Goal: Transaction & Acquisition: Register for event/course

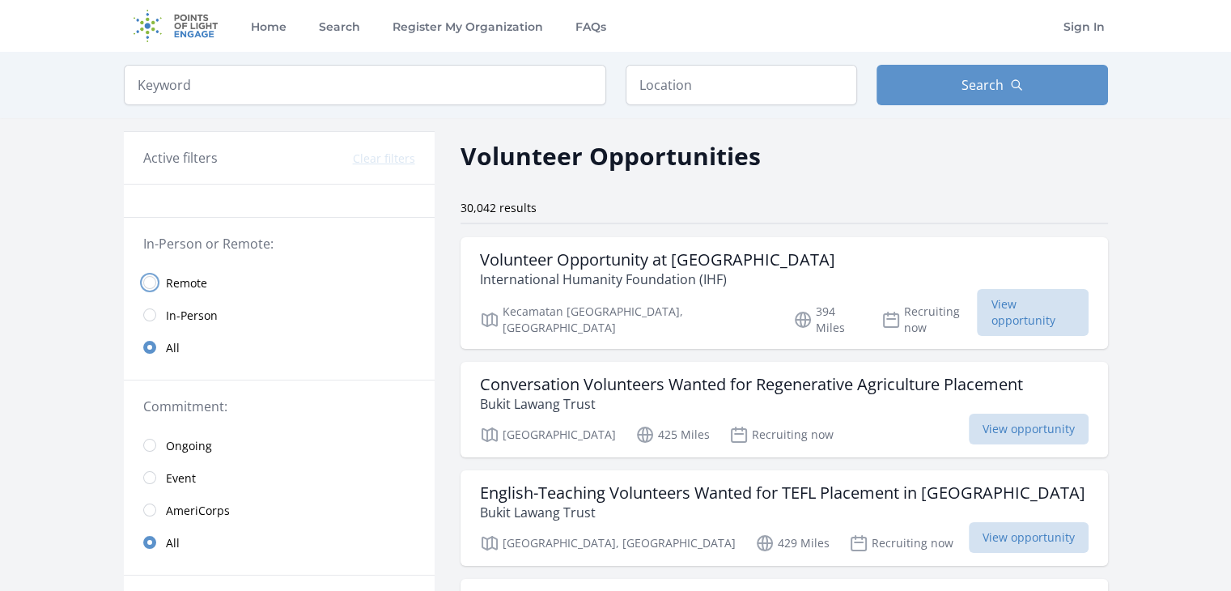
click at [150, 277] on input "radio" at bounding box center [149, 282] width 13 height 13
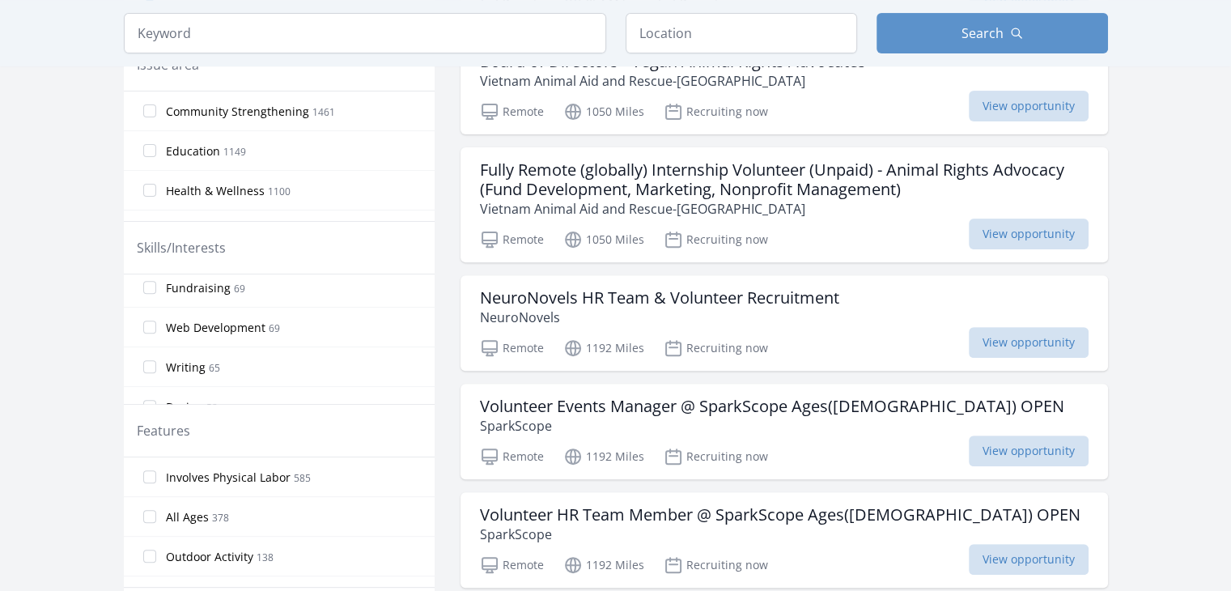
scroll to position [722, 0]
click at [149, 319] on input "Web Development 69" at bounding box center [149, 325] width 13 height 13
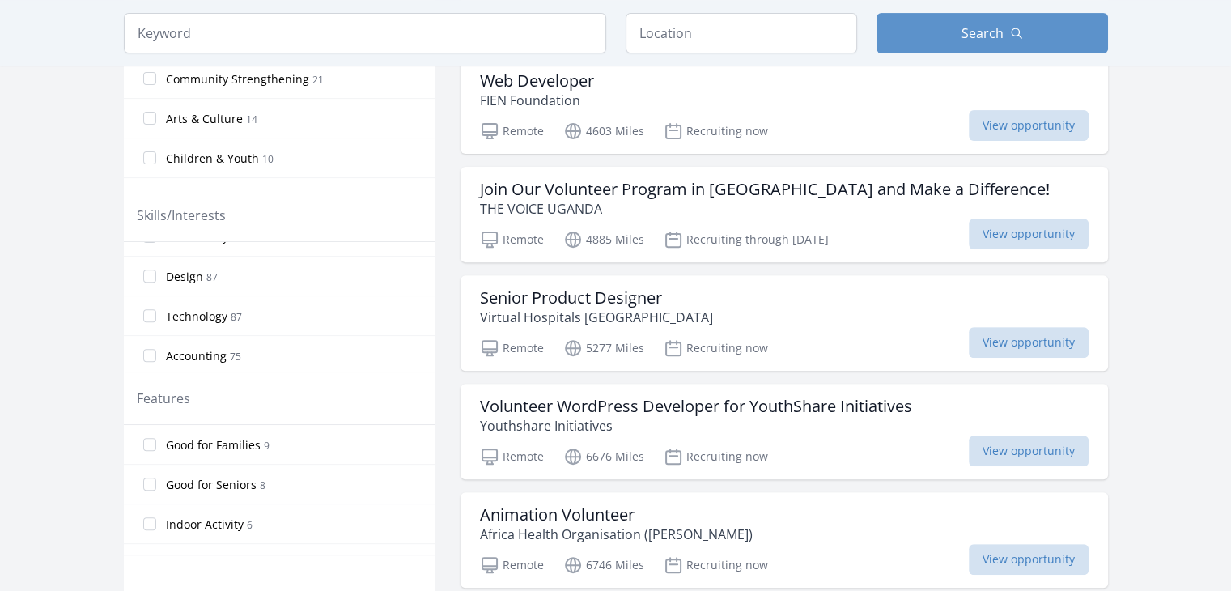
scroll to position [854, 0]
click at [145, 312] on input "Technology 87" at bounding box center [149, 318] width 13 height 13
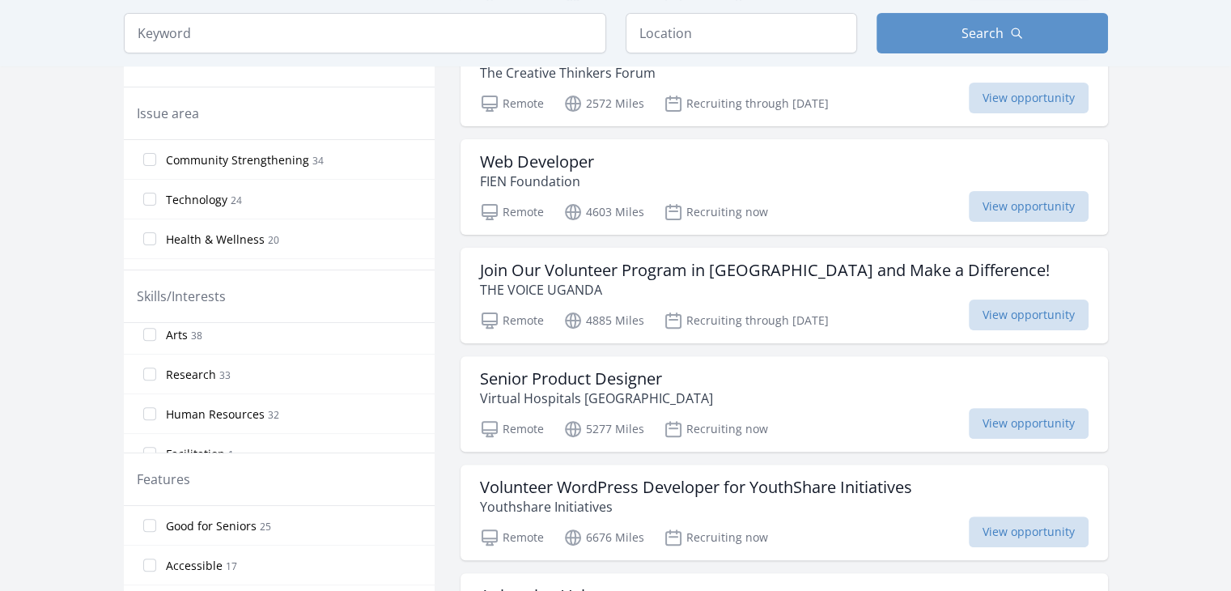
scroll to position [1291, 0]
click at [149, 392] on input "Human Resources 32" at bounding box center [149, 398] width 13 height 13
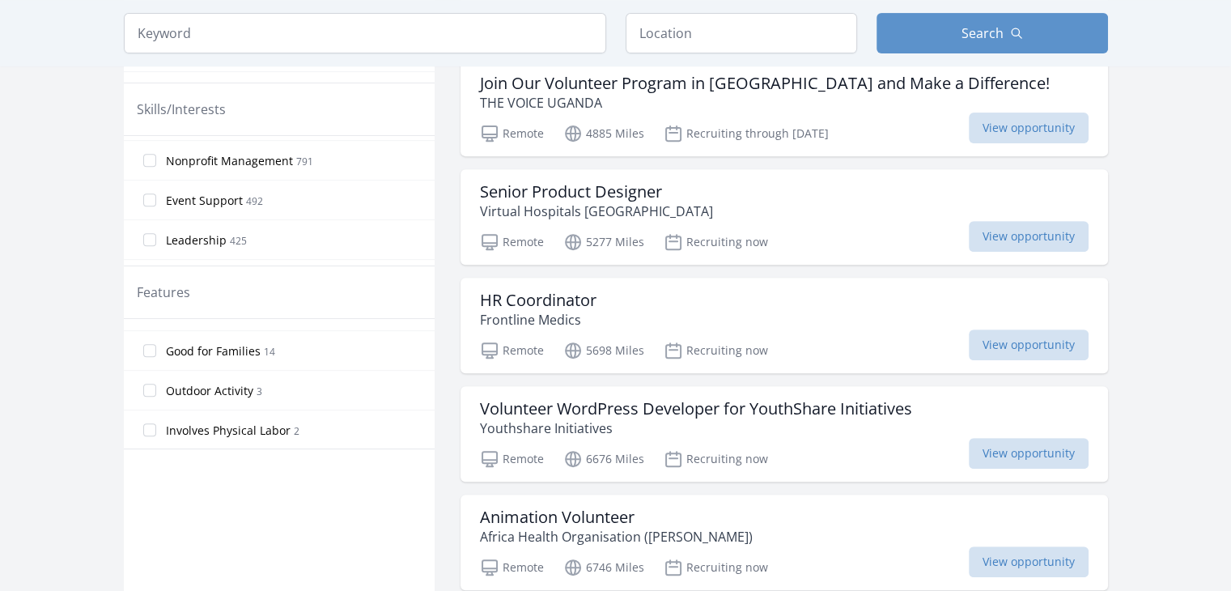
scroll to position [0, 0]
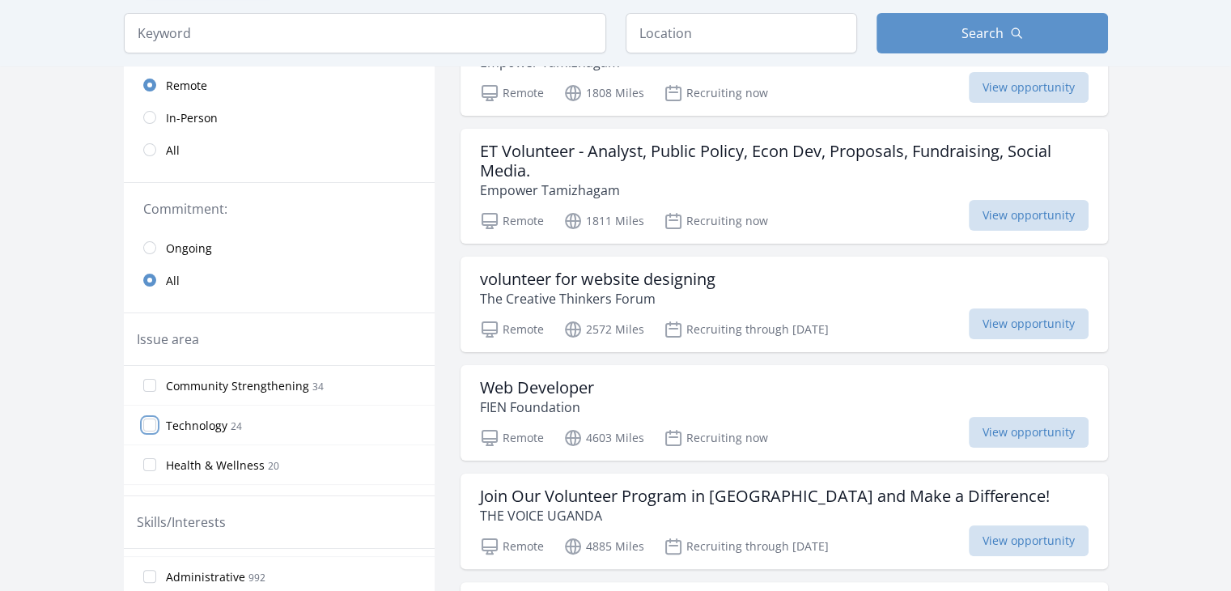
click at [149, 422] on input "Technology 24" at bounding box center [149, 424] width 13 height 13
click at [150, 382] on input "Community Strengthening 34" at bounding box center [149, 385] width 13 height 13
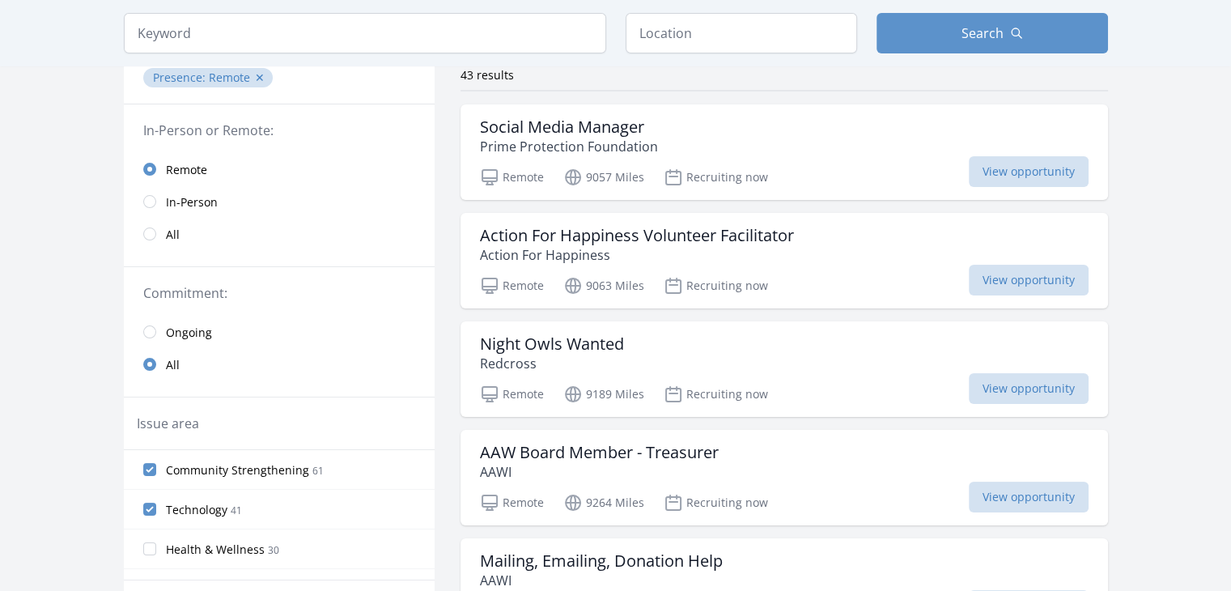
scroll to position [113, 0]
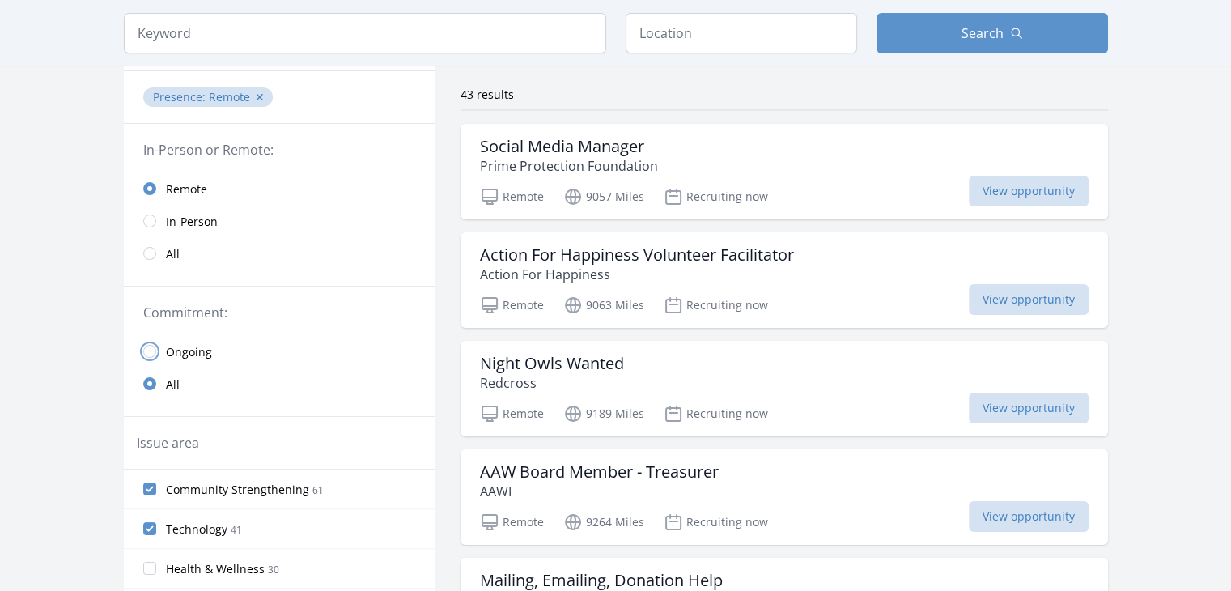
click at [150, 347] on input "radio" at bounding box center [149, 351] width 13 height 13
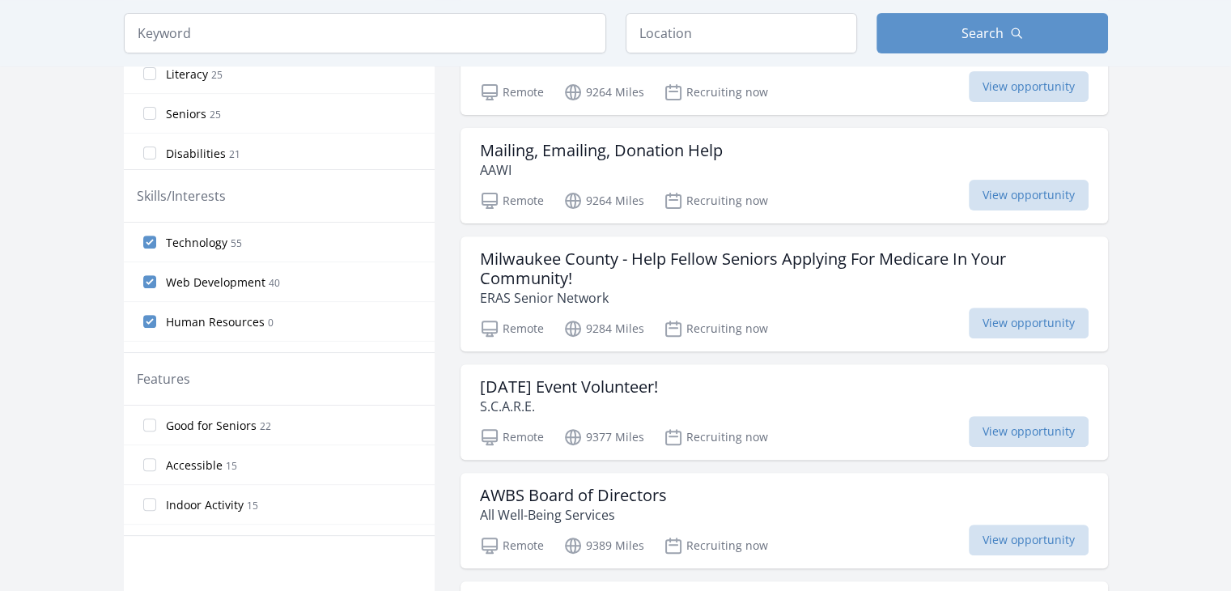
click at [156, 316] on label "Human Resources 0" at bounding box center [279, 321] width 311 height 32
click at [156, 316] on input "Human Resources 0" at bounding box center [149, 321] width 13 height 13
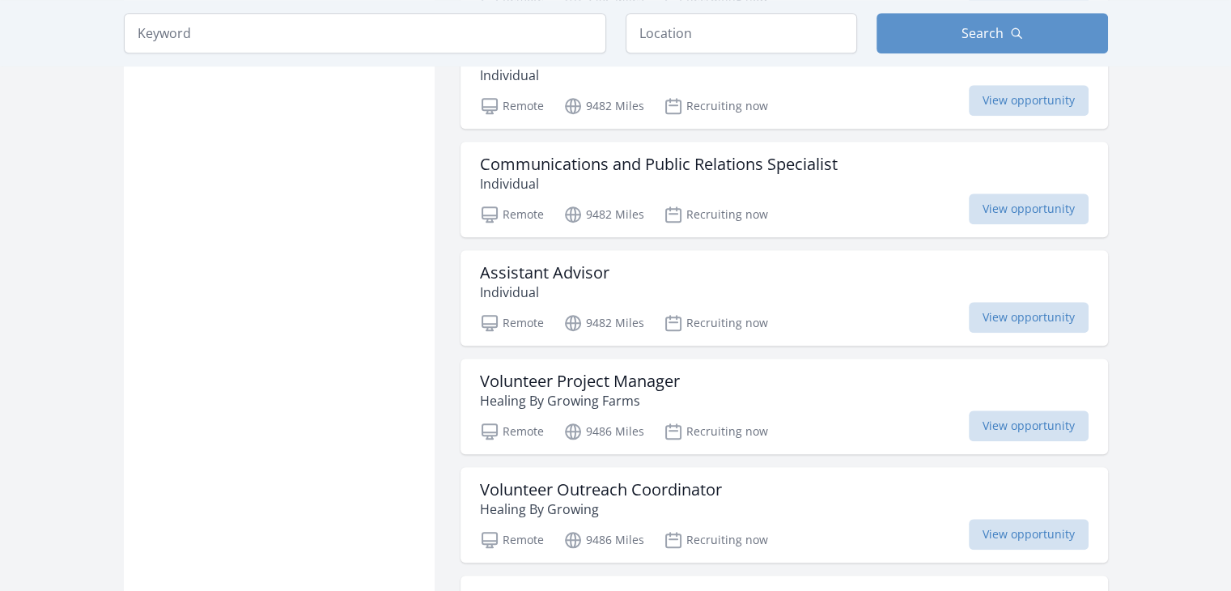
scroll to position [1526, 0]
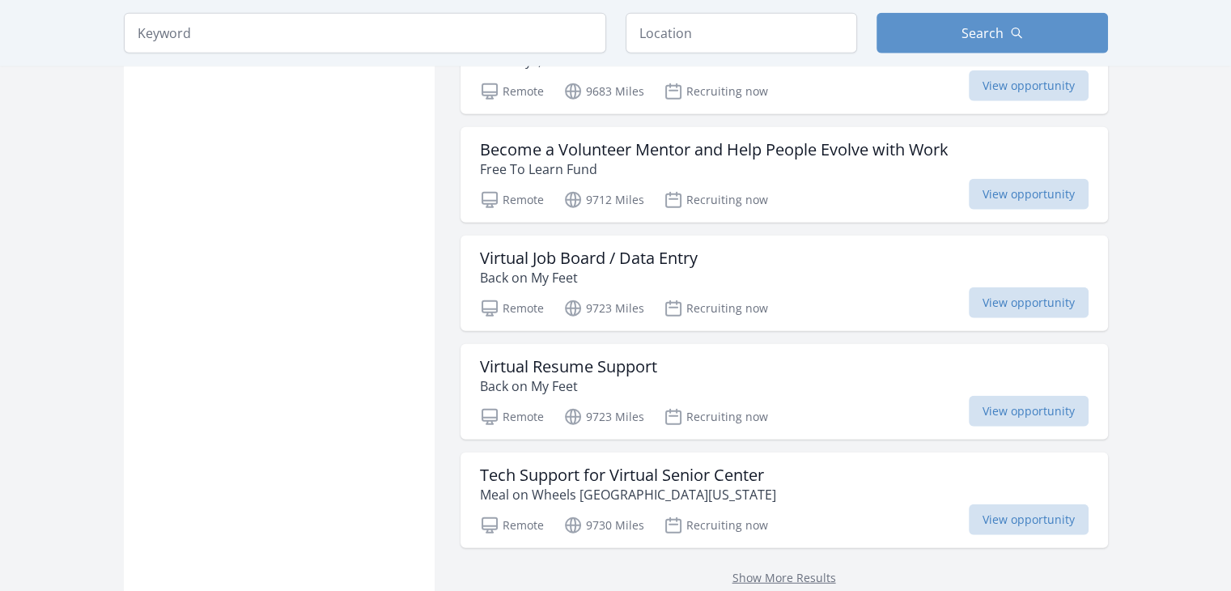
scroll to position [4034, 0]
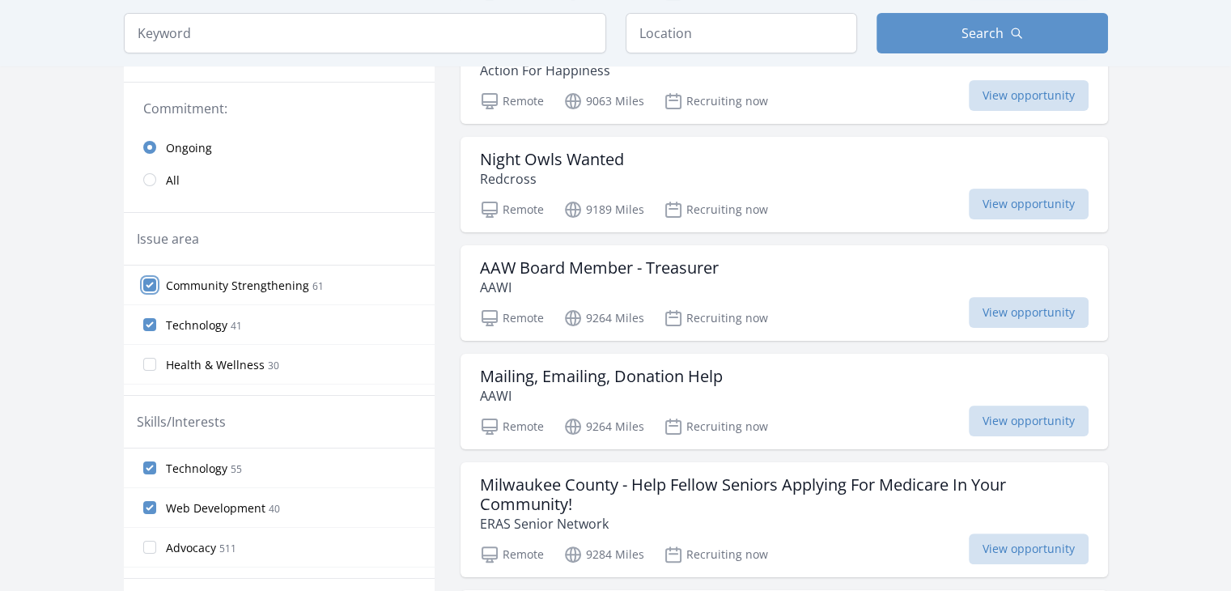
click at [149, 278] on input "Community Strengthening 61" at bounding box center [149, 284] width 13 height 13
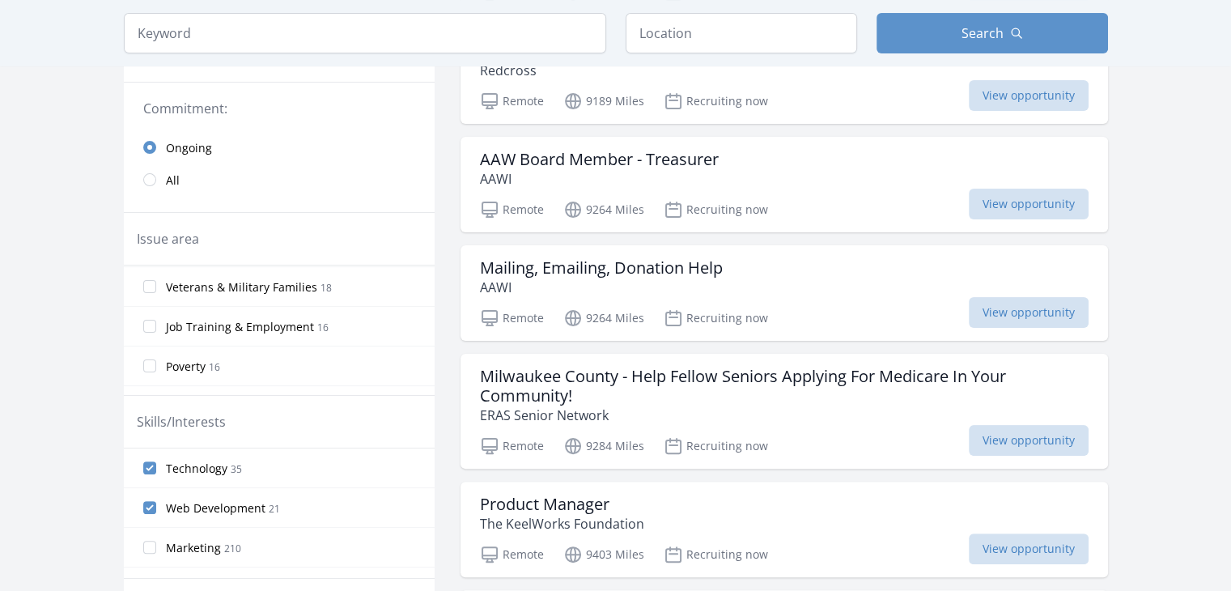
scroll to position [395, 0]
click at [149, 321] on input "Job Training & Employment 16" at bounding box center [149, 326] width 13 height 13
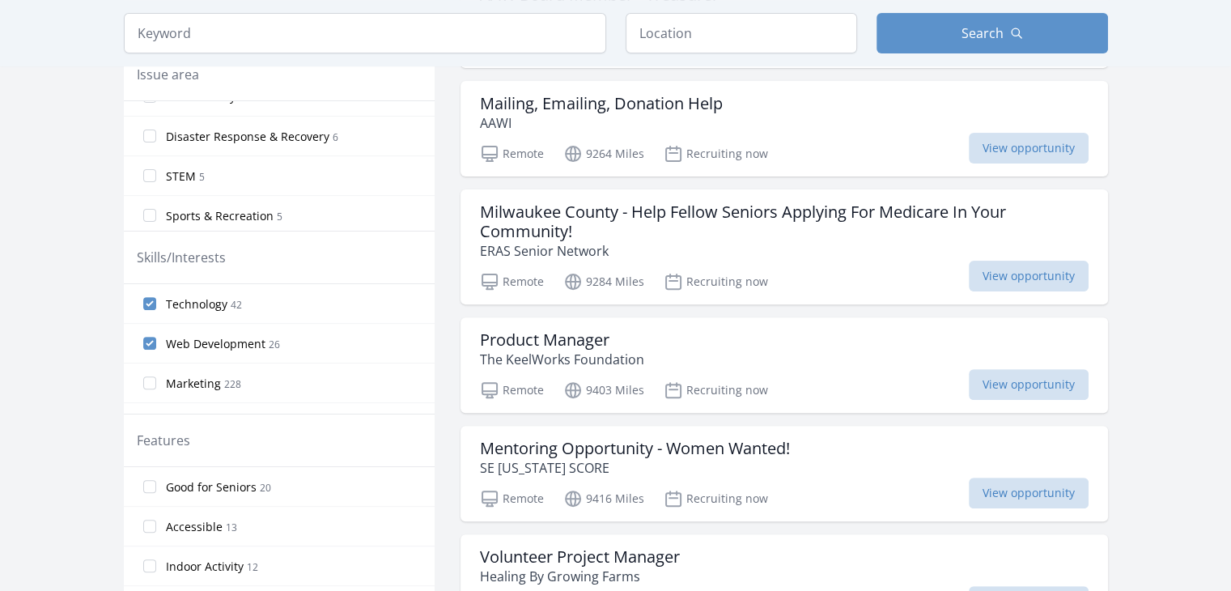
scroll to position [482, 0]
click at [145, 303] on input "Technology 42" at bounding box center [149, 302] width 13 height 13
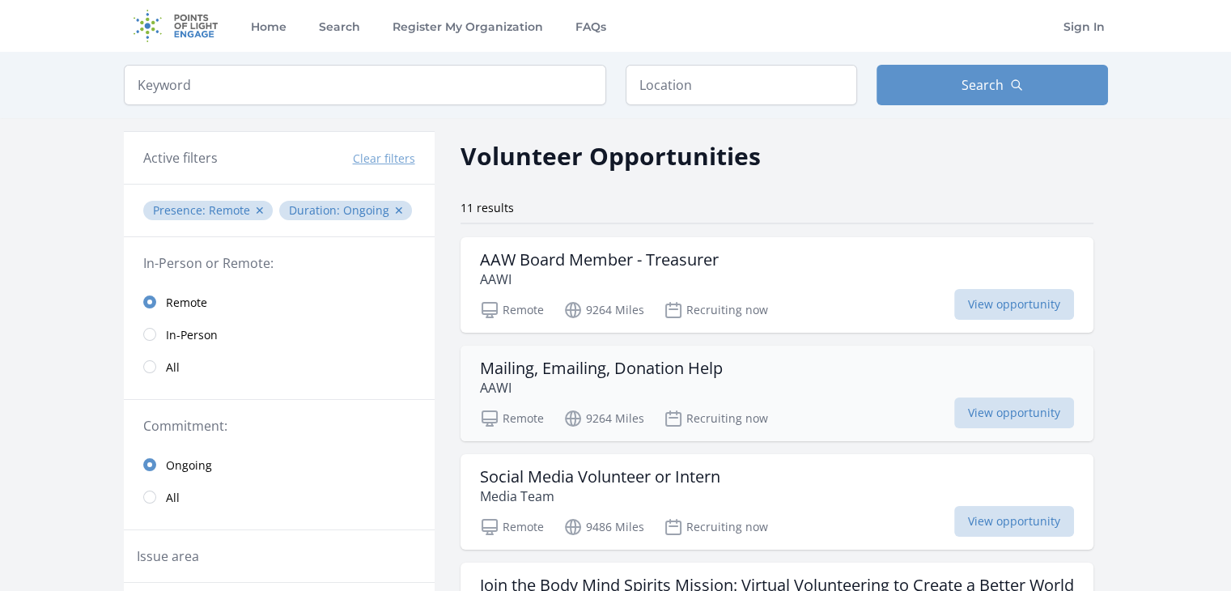
scroll to position [199, 0]
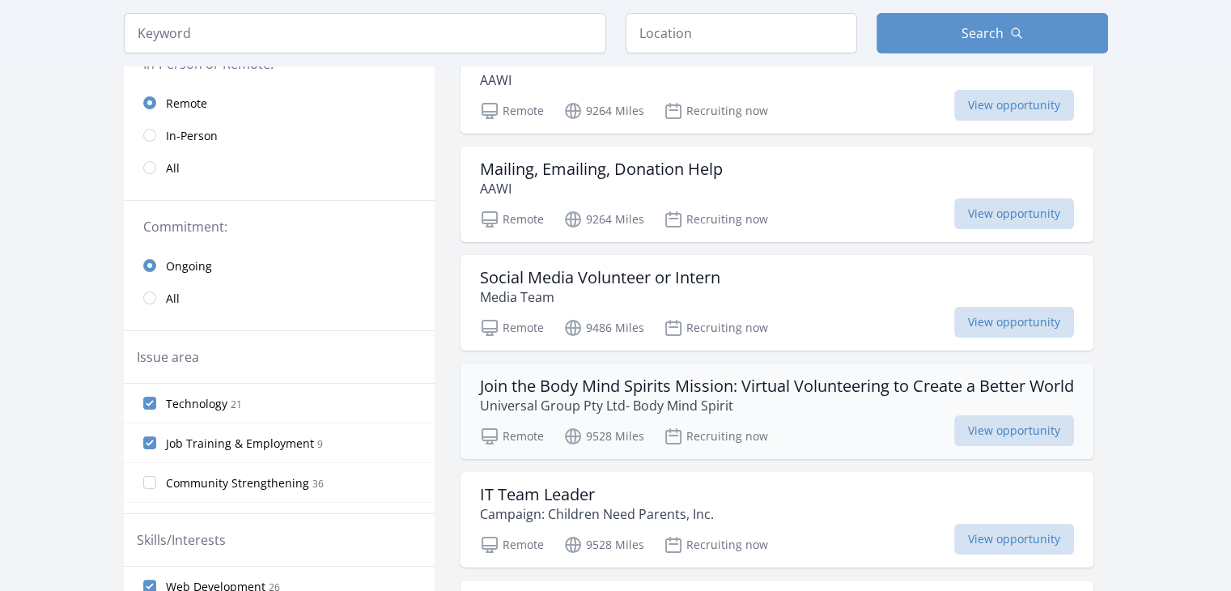
click at [685, 382] on h3 "Join the Body Mind Spirits Mission: Virtual Volunteering to Create a Better Wor…" at bounding box center [777, 385] width 594 height 19
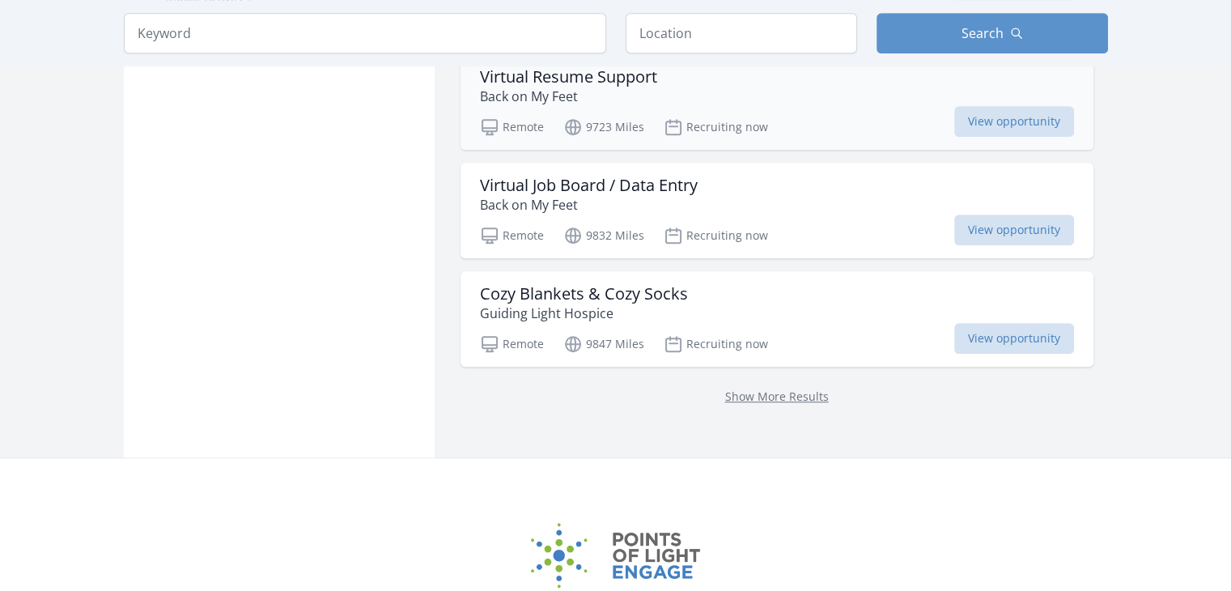
scroll to position [1052, 0]
click at [734, 391] on link "Show More Results" at bounding box center [777, 394] width 104 height 15
click at [760, 391] on link "Show More Results" at bounding box center [777, 394] width 104 height 15
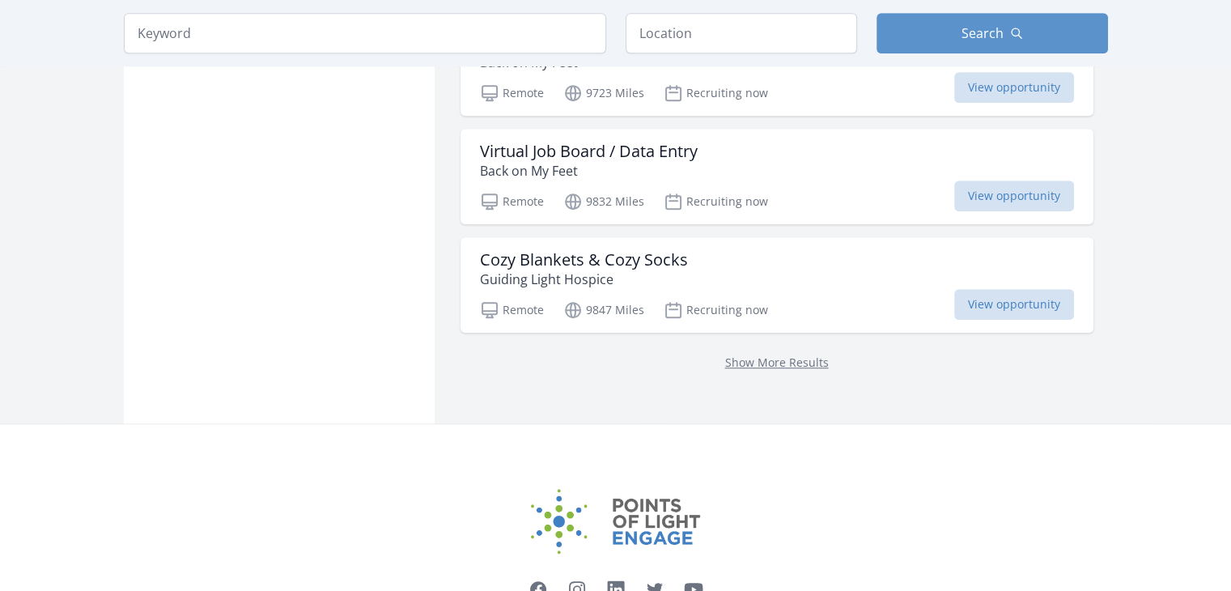
scroll to position [1181, 0]
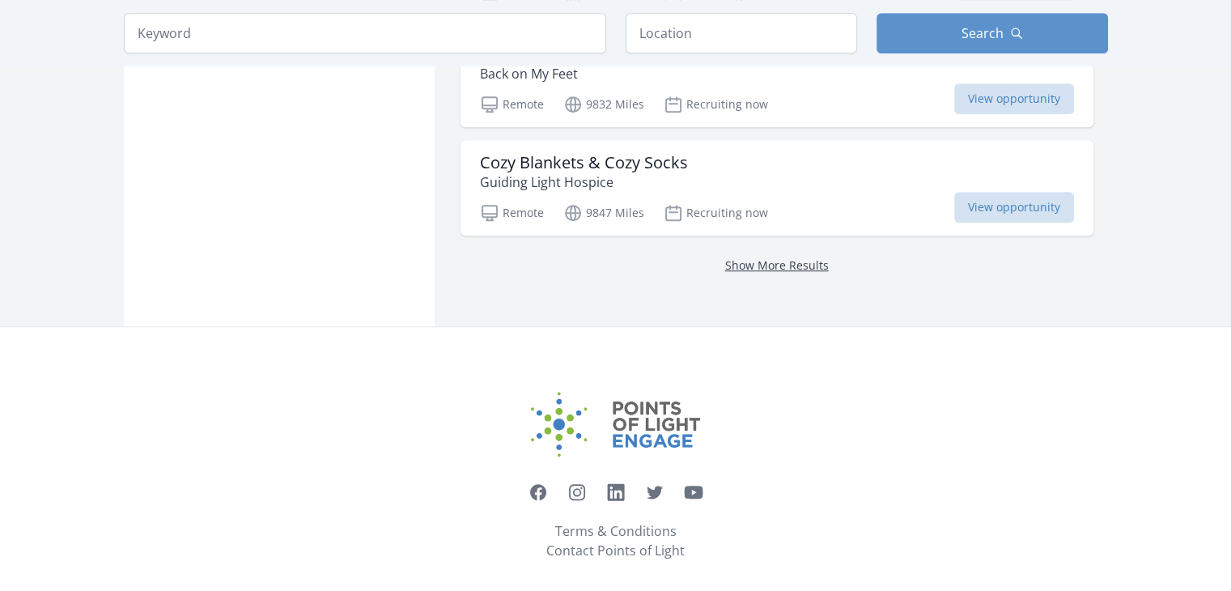
click at [814, 266] on link "Show More Results" at bounding box center [777, 264] width 104 height 15
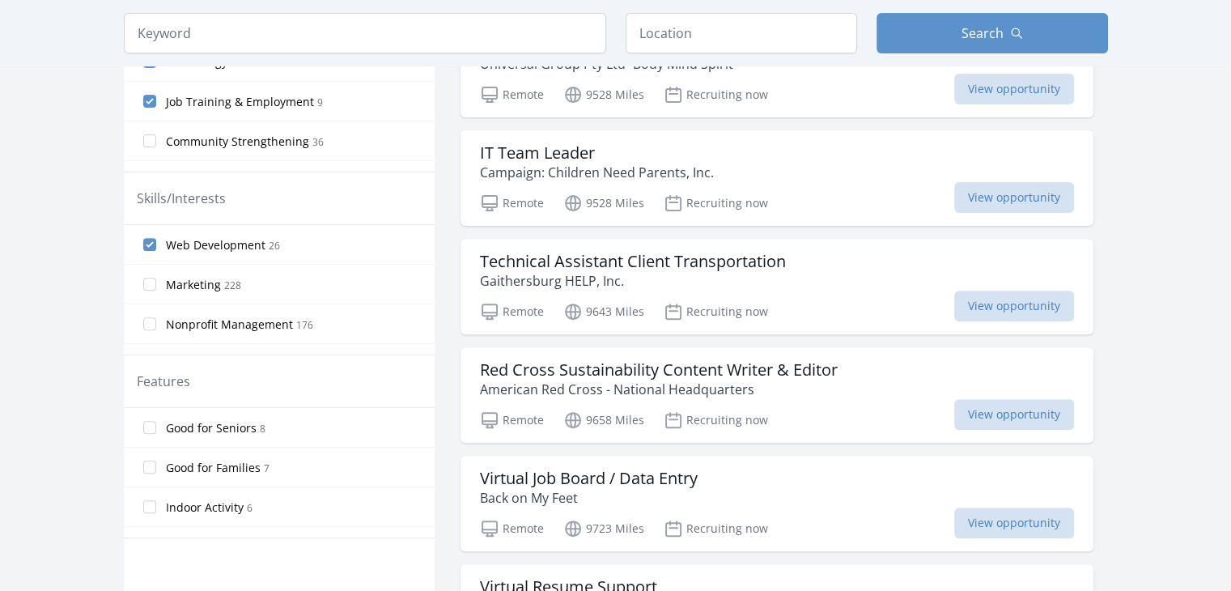
scroll to position [1191, 0]
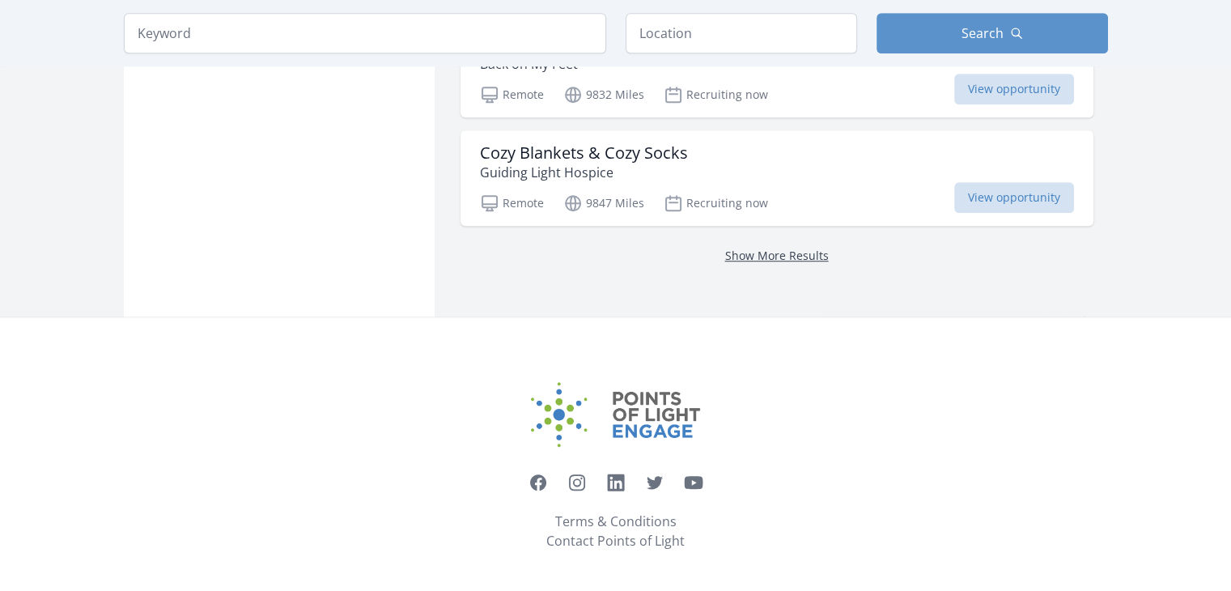
click at [806, 248] on link "Show More Results" at bounding box center [777, 255] width 104 height 15
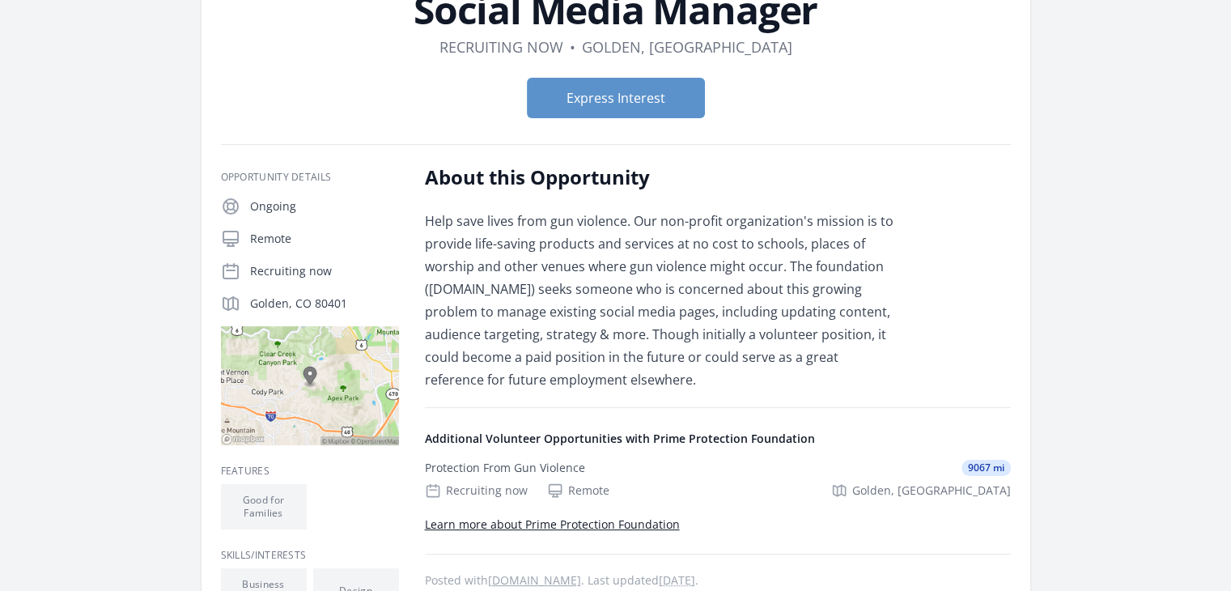
scroll to position [134, 0]
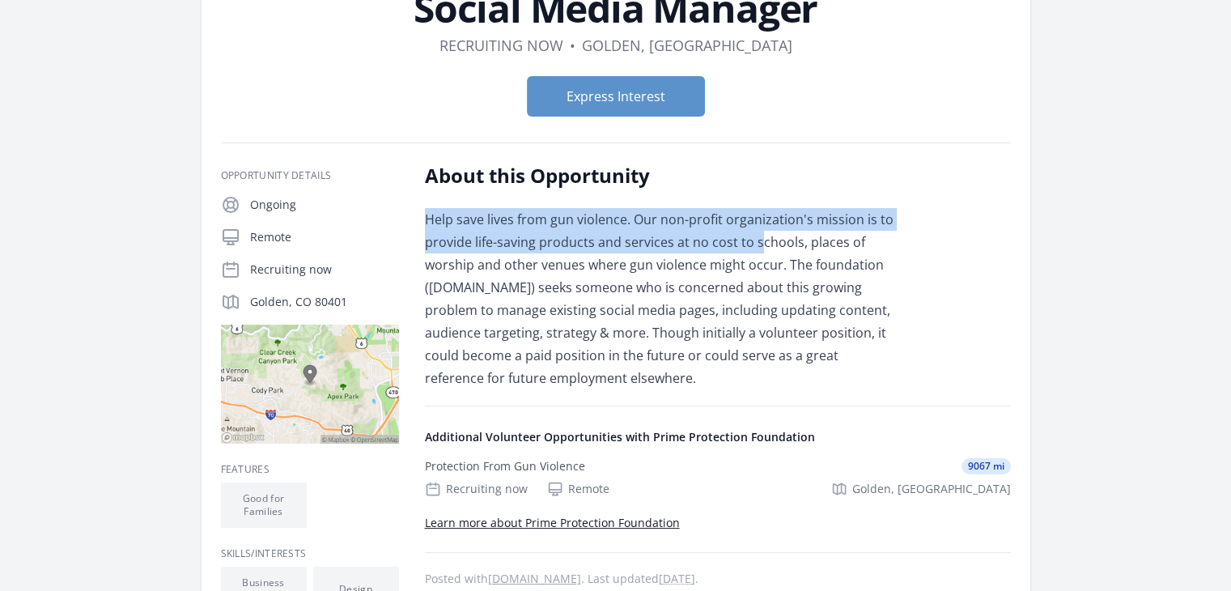
drag, startPoint x: 420, startPoint y: 218, endPoint x: 756, endPoint y: 237, distance: 336.3
click at [756, 237] on div "Opportunity Details Ongoing Remote Recruiting now Golden, CO 80401" at bounding box center [616, 557] width 790 height 789
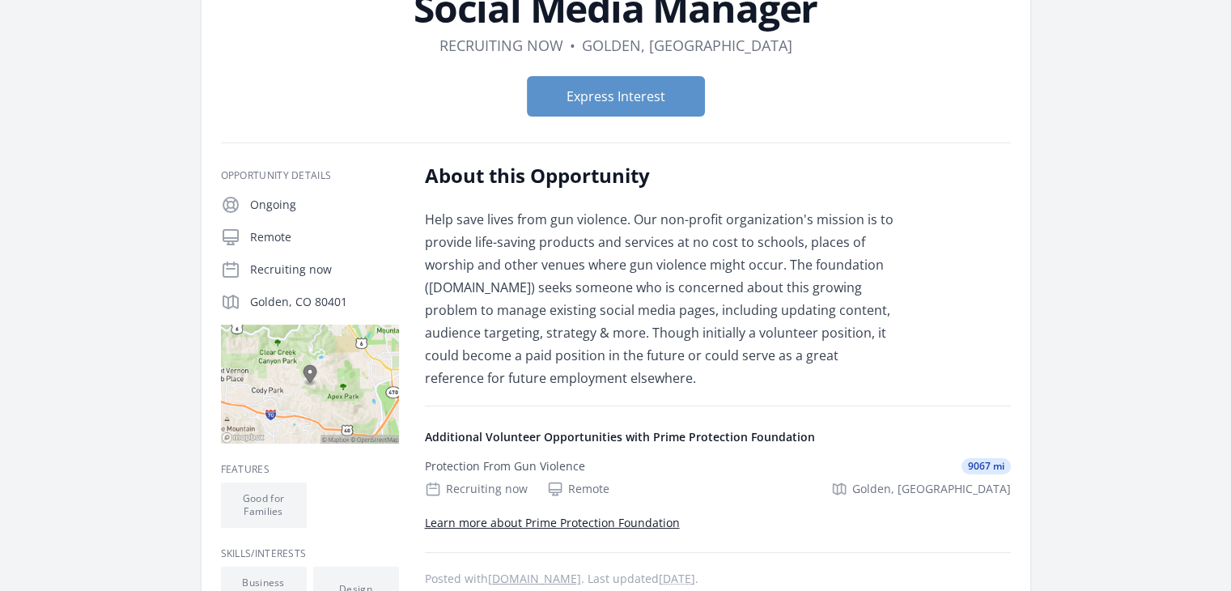
click at [570, 289] on p "Help save lives from gun violence. Our non-profit organization's mission is to …" at bounding box center [661, 298] width 473 height 181
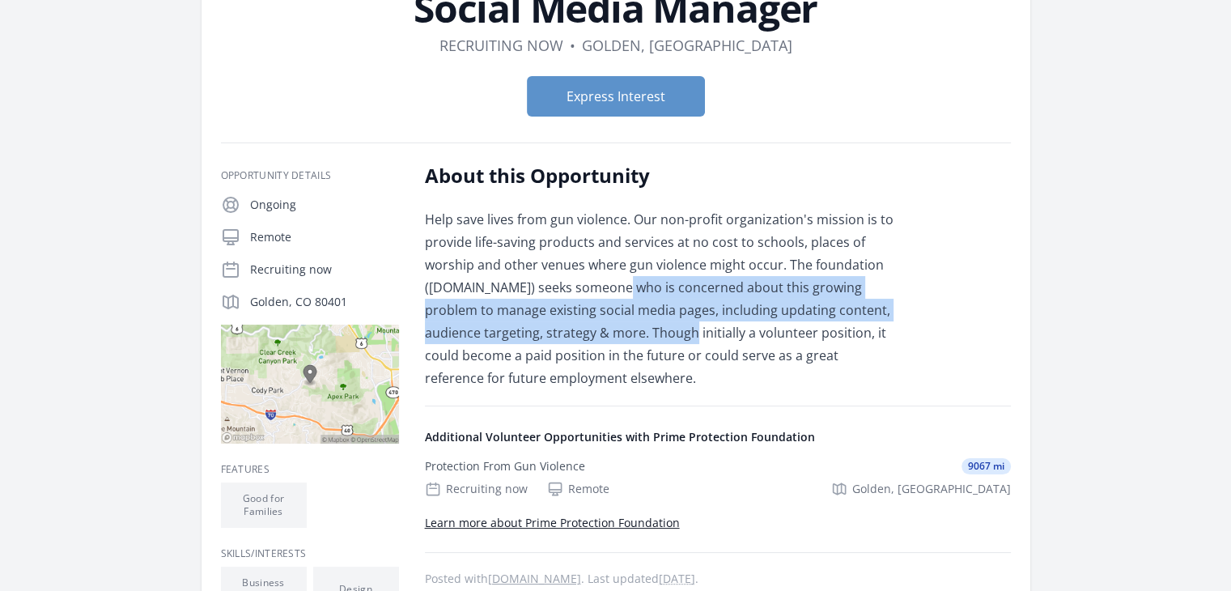
drag, startPoint x: 602, startPoint y: 286, endPoint x: 646, endPoint y: 328, distance: 61.2
click at [646, 328] on p "Help save lives from gun violence. Our non-profit organization's mission is to …" at bounding box center [661, 298] width 473 height 181
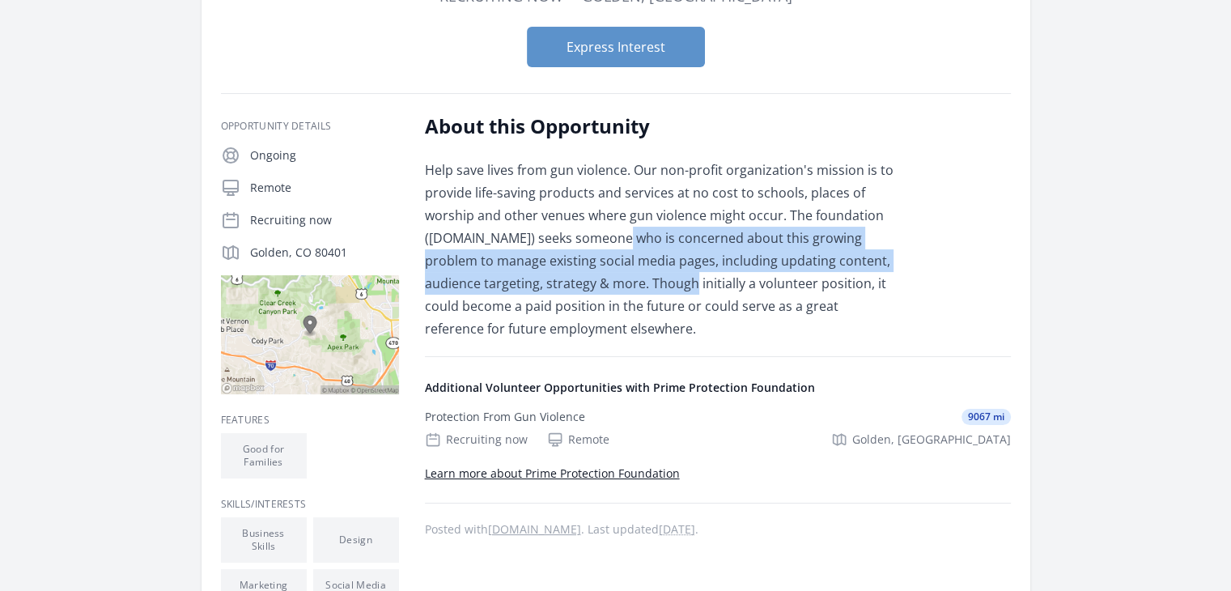
scroll to position [186, 0]
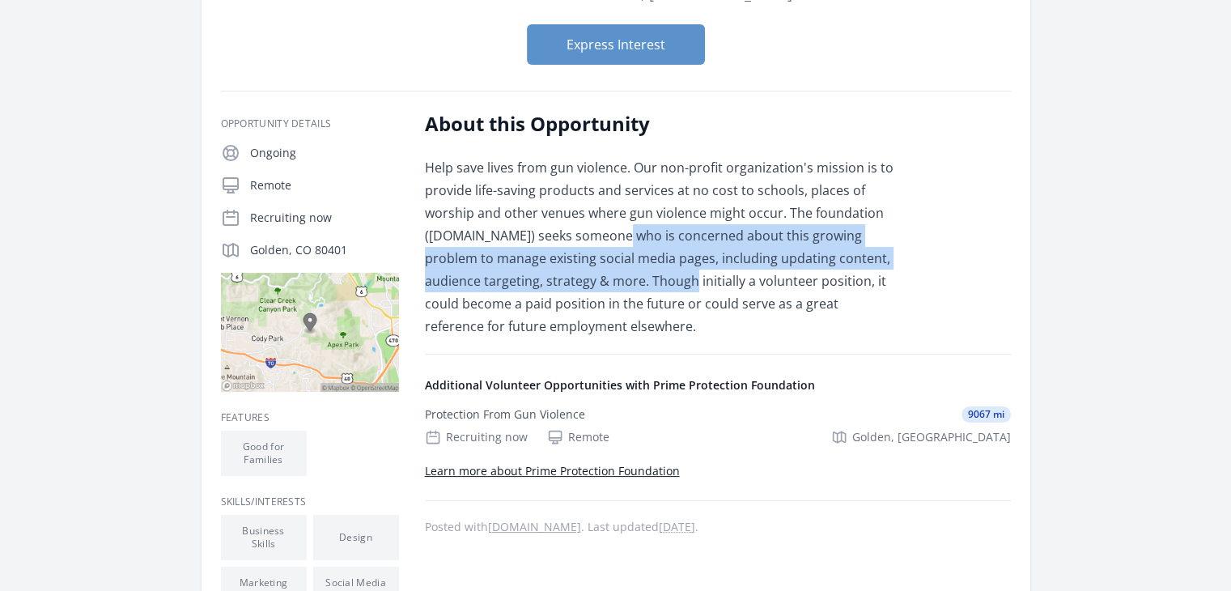
click at [781, 261] on p "Help save lives from gun violence. Our non-profit organization's mission is to …" at bounding box center [661, 246] width 473 height 181
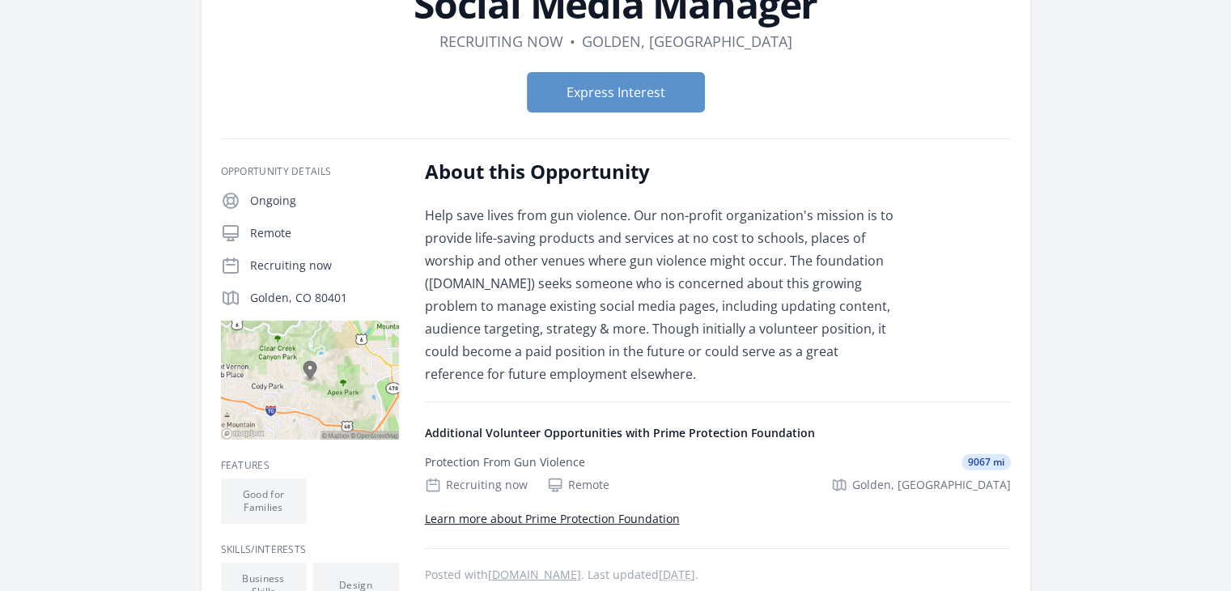
scroll to position [138, 0]
click at [681, 104] on button "Express Interest" at bounding box center [616, 93] width 178 height 40
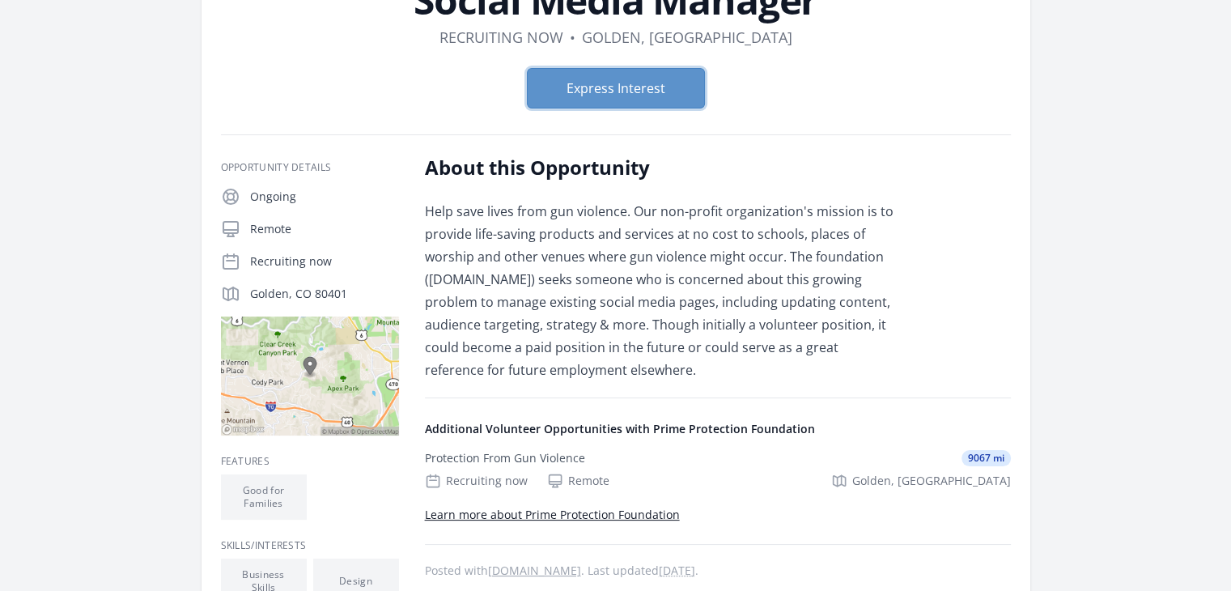
scroll to position [141, 0]
drag, startPoint x: 595, startPoint y: 302, endPoint x: 636, endPoint y: 301, distance: 40.5
click at [636, 301] on p "Help save lives from gun violence. Our non-profit organization's mission is to …" at bounding box center [661, 291] width 473 height 181
click at [757, 331] on p "Help save lives from gun violence. Our non-profit organization's mission is to …" at bounding box center [661, 291] width 473 height 181
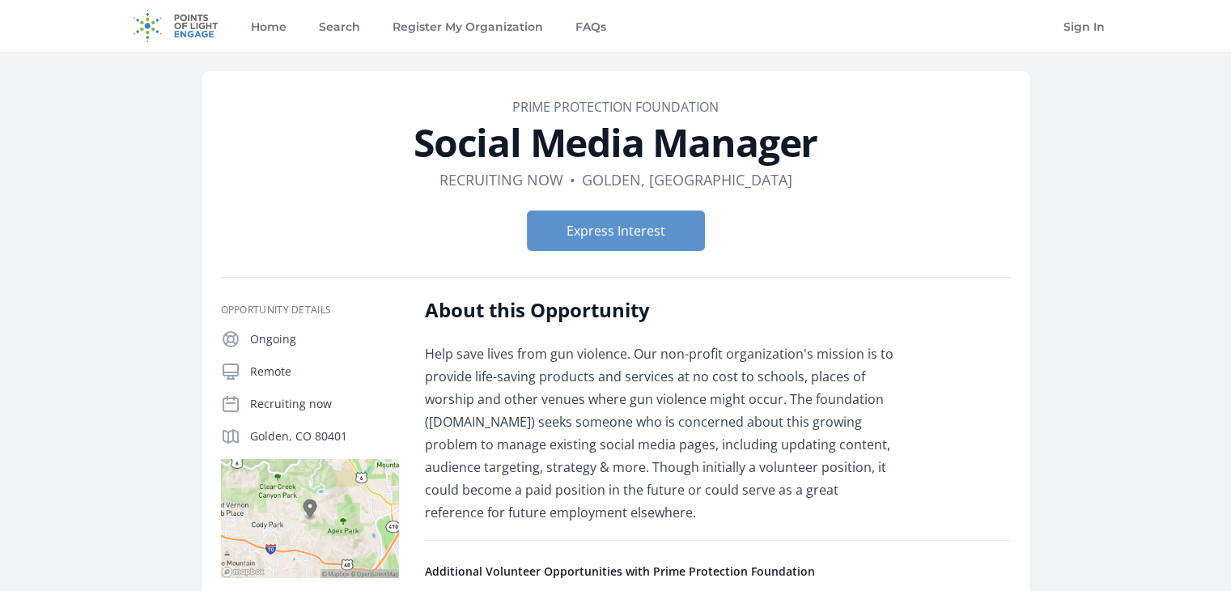
scroll to position [0, 0]
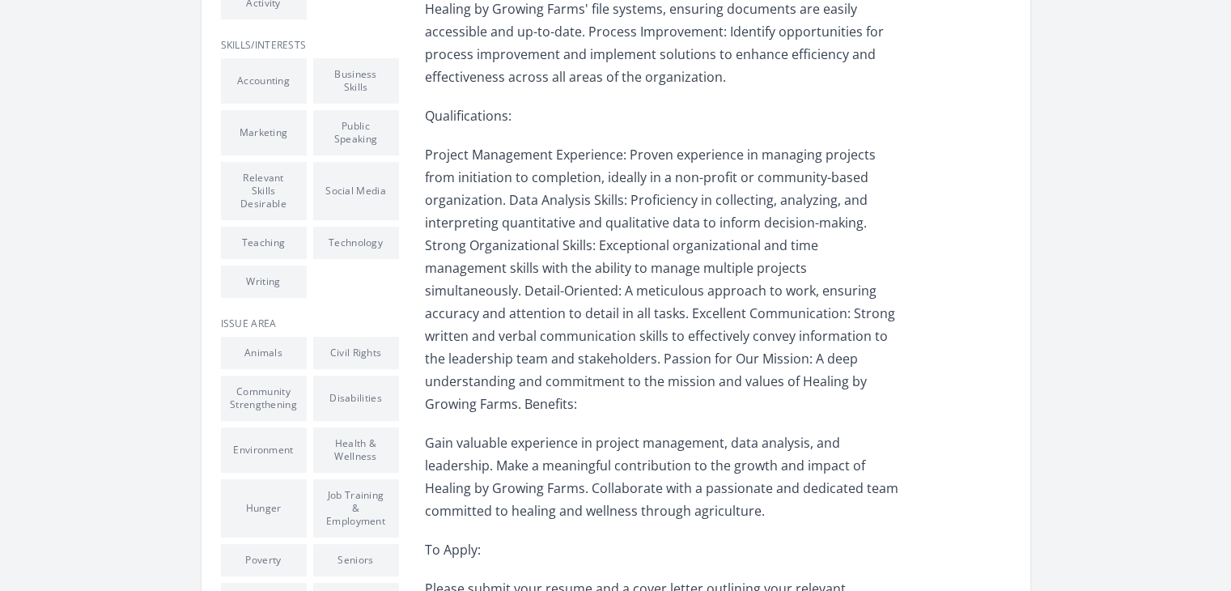
scroll to position [693, 0]
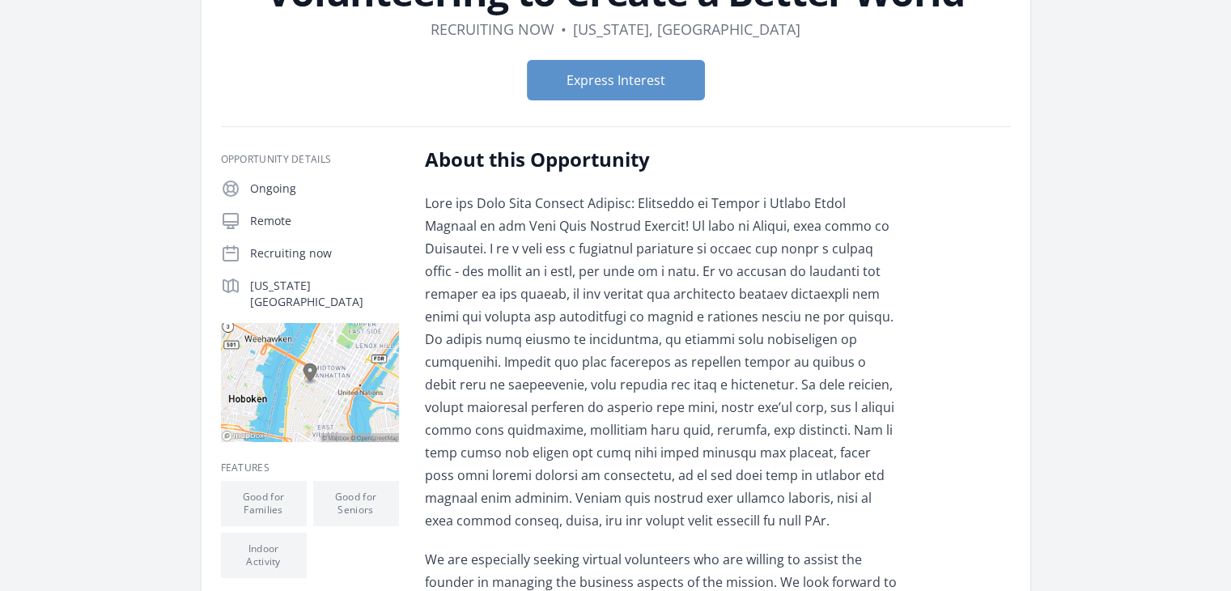
scroll to position [311, 0]
